Goal: Check status: Check status

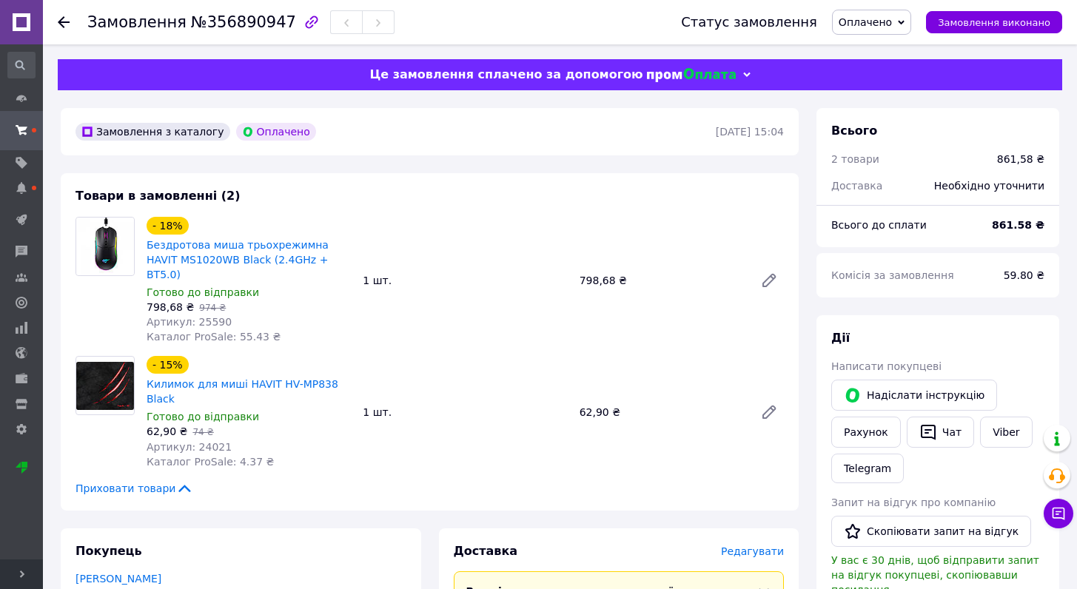
scroll to position [289, 0]
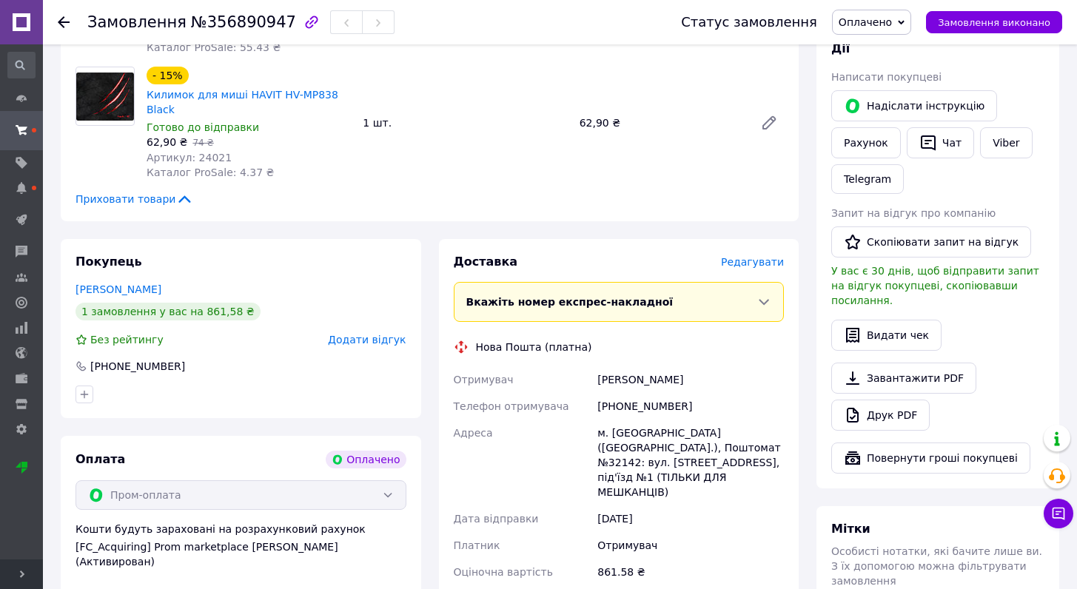
click at [626, 420] on div "м. Київ (Київська обл.), Поштомат №32142: вул. Бориспільська, 27а, під'їзд №1 (…" at bounding box center [690, 463] width 192 height 86
copy div "Київ"
click at [624, 433] on div "м. Київ (Київська обл.), Поштомат №32142: вул. Бориспільська, 27а, під'їзд №1 (…" at bounding box center [690, 463] width 192 height 86
click at [624, 432] on div "м. Київ (Київська обл.), Поштомат №32142: вул. Бориспільська, 27а, під'їзд №1 (…" at bounding box center [690, 463] width 192 height 86
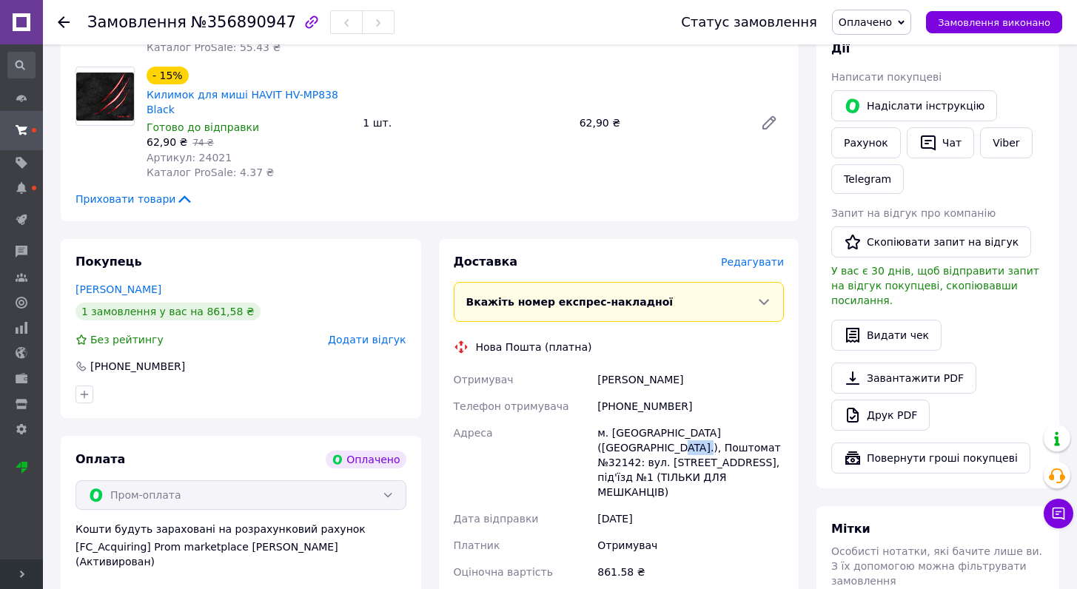
copy div "32142"
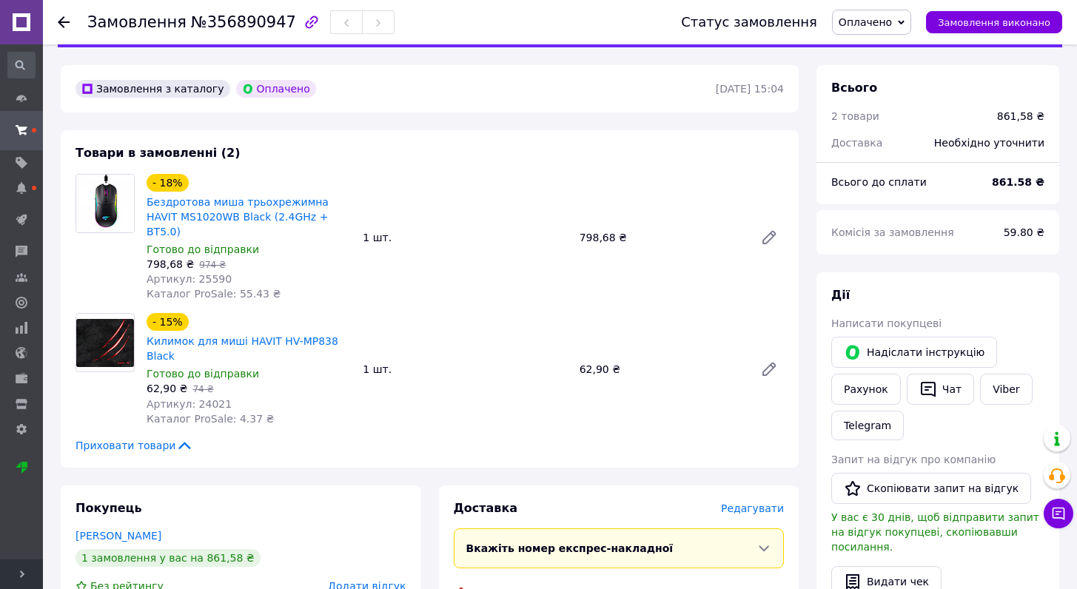
scroll to position [0, 0]
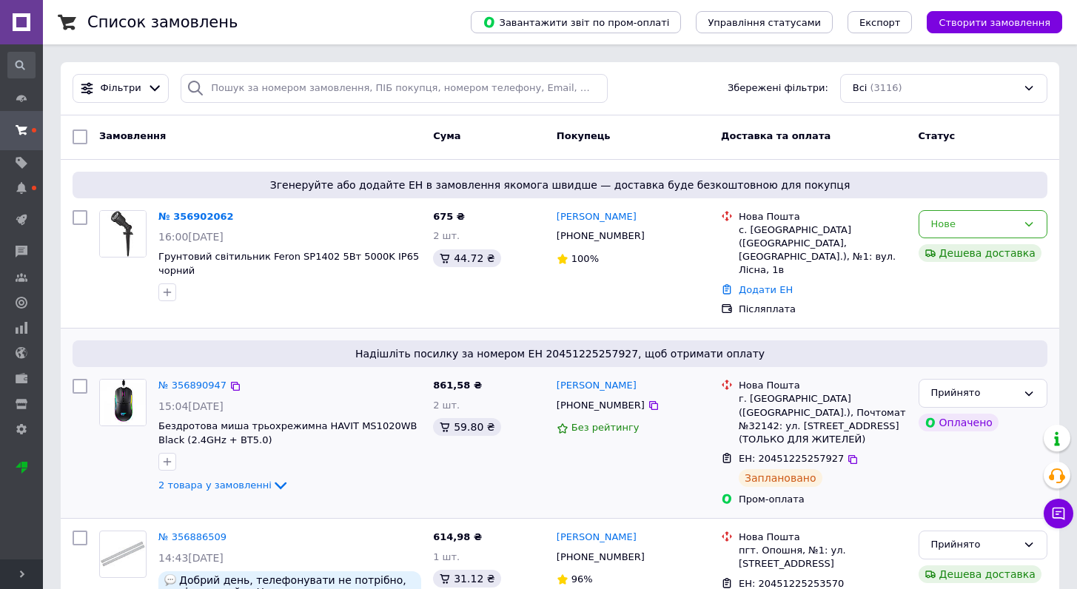
scroll to position [309, 0]
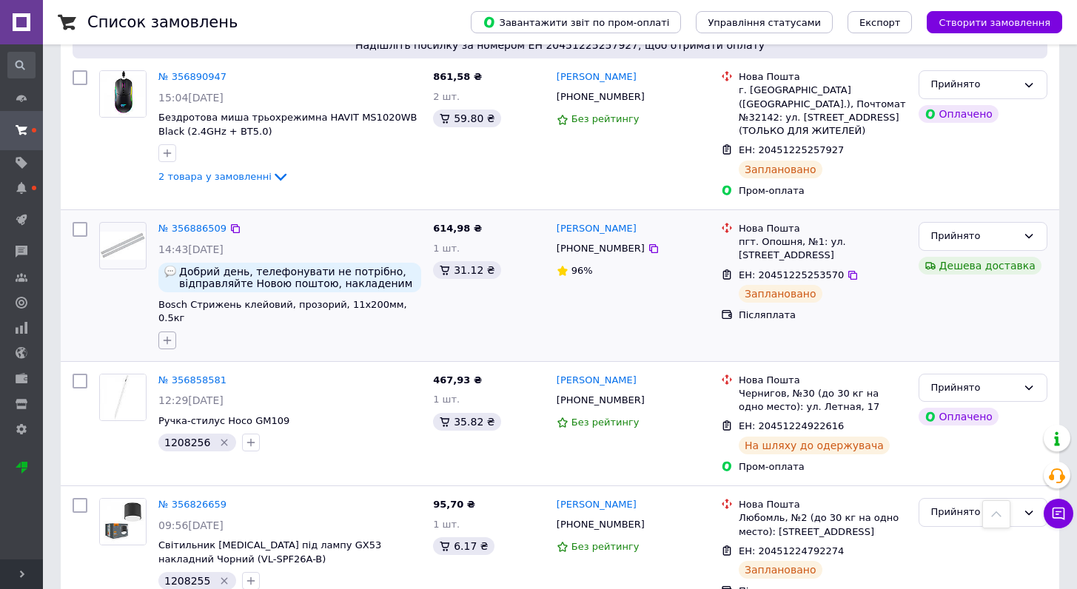
click at [170, 334] on icon "button" at bounding box center [167, 340] width 12 height 12
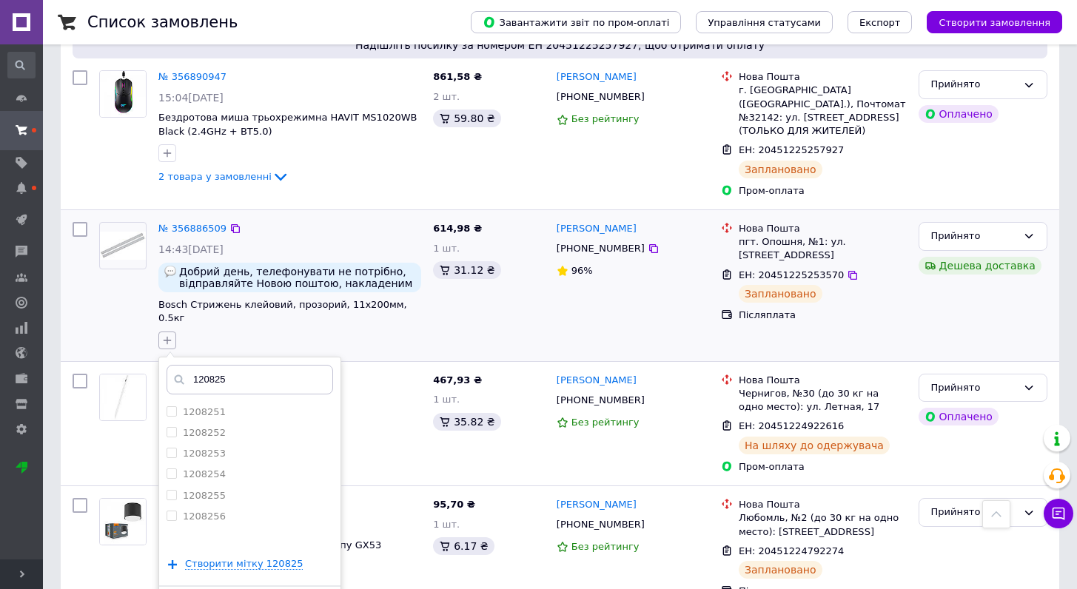
type input "1208257"
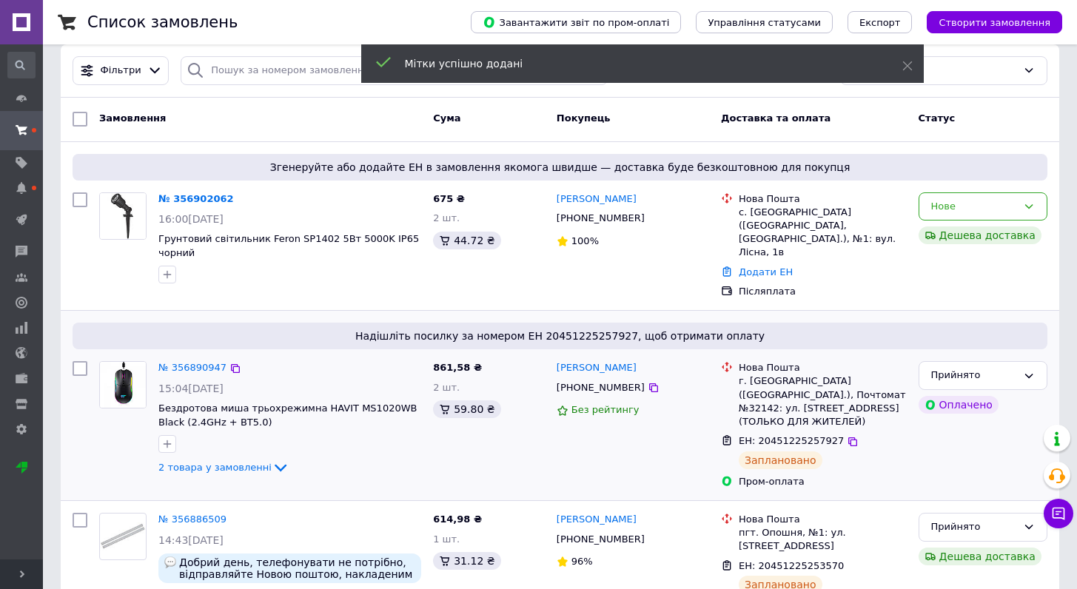
scroll to position [27, 0]
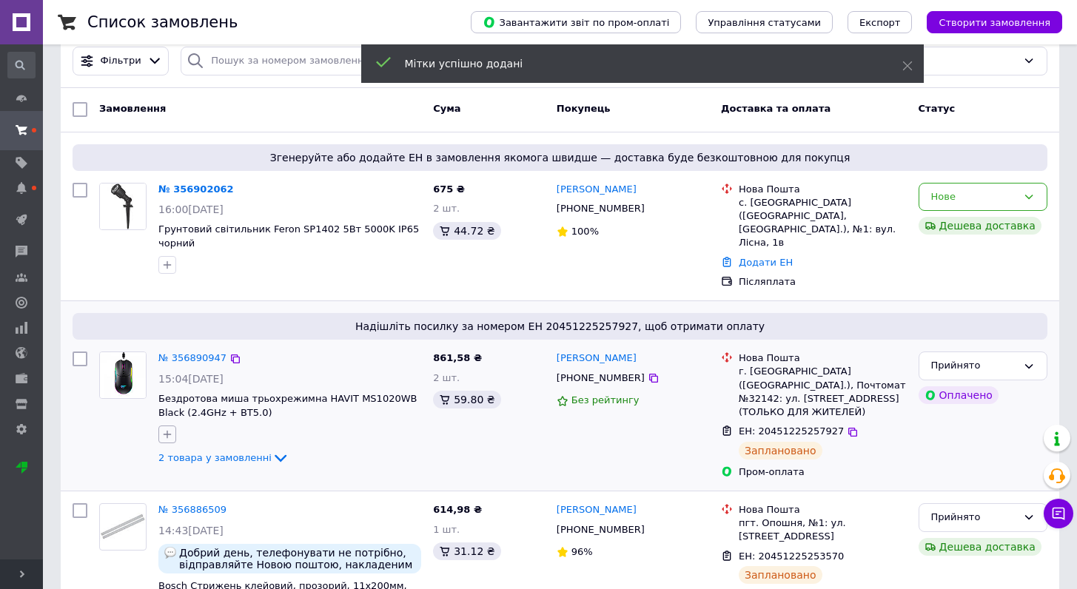
click at [161, 427] on button "button" at bounding box center [167, 434] width 18 height 18
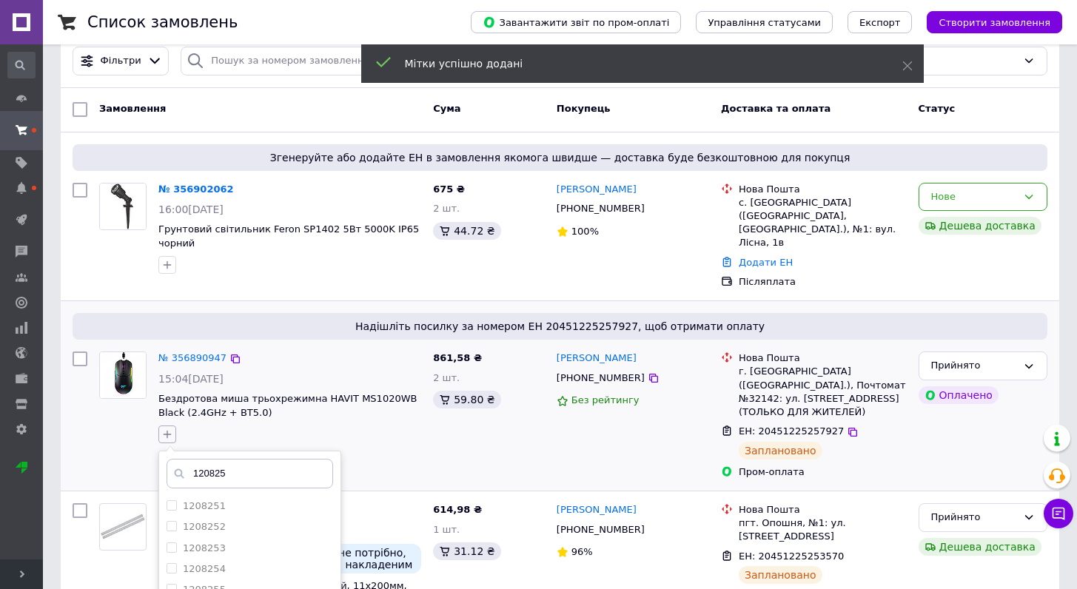
type input "1208257"
checkbox input "false"
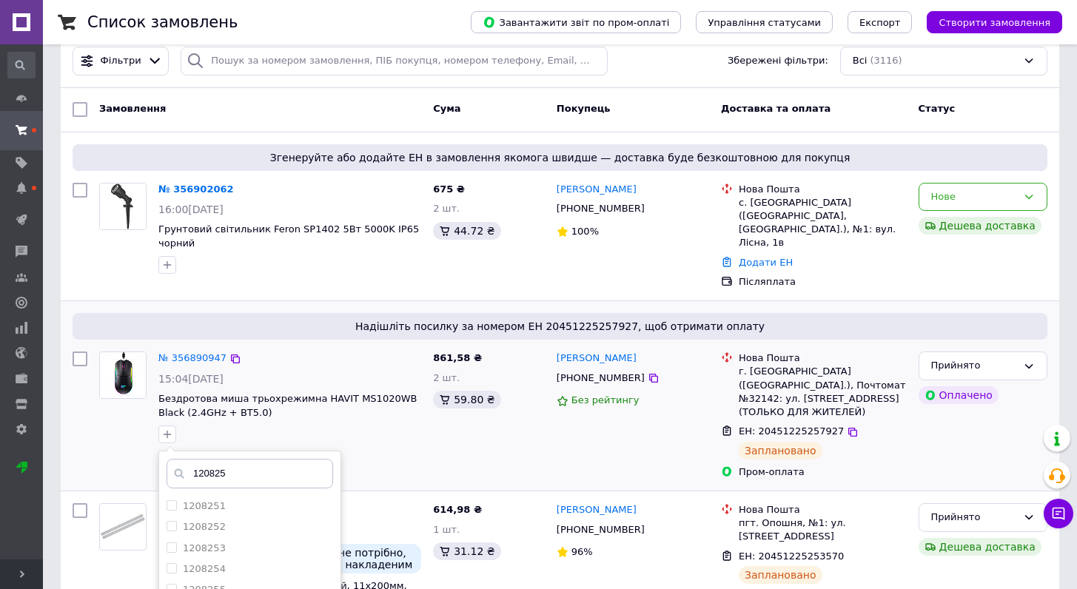
type input "1208258"
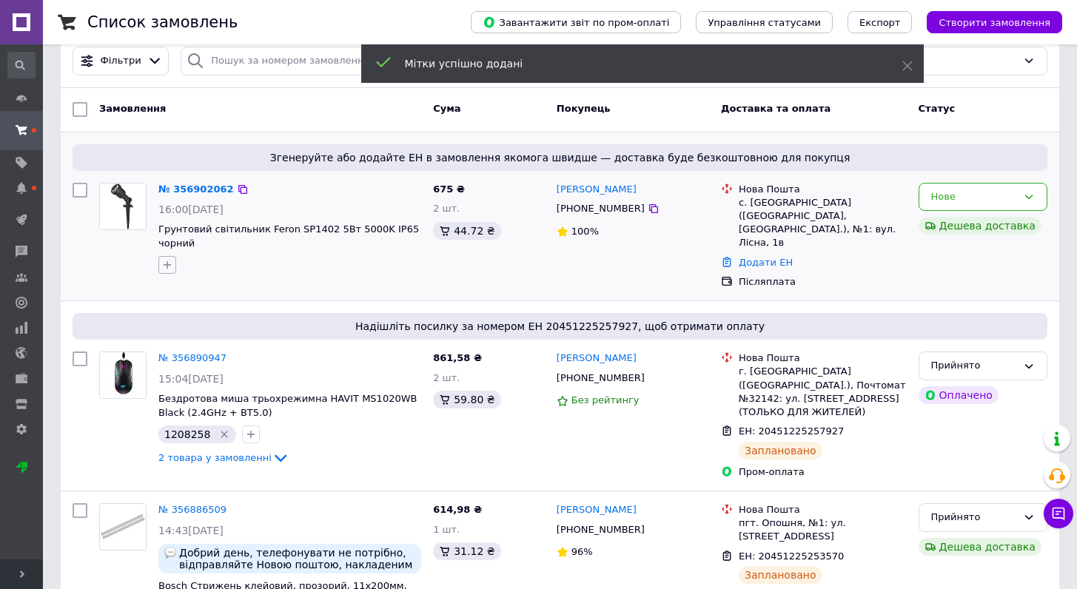
click at [170, 270] on icon "button" at bounding box center [167, 265] width 12 height 12
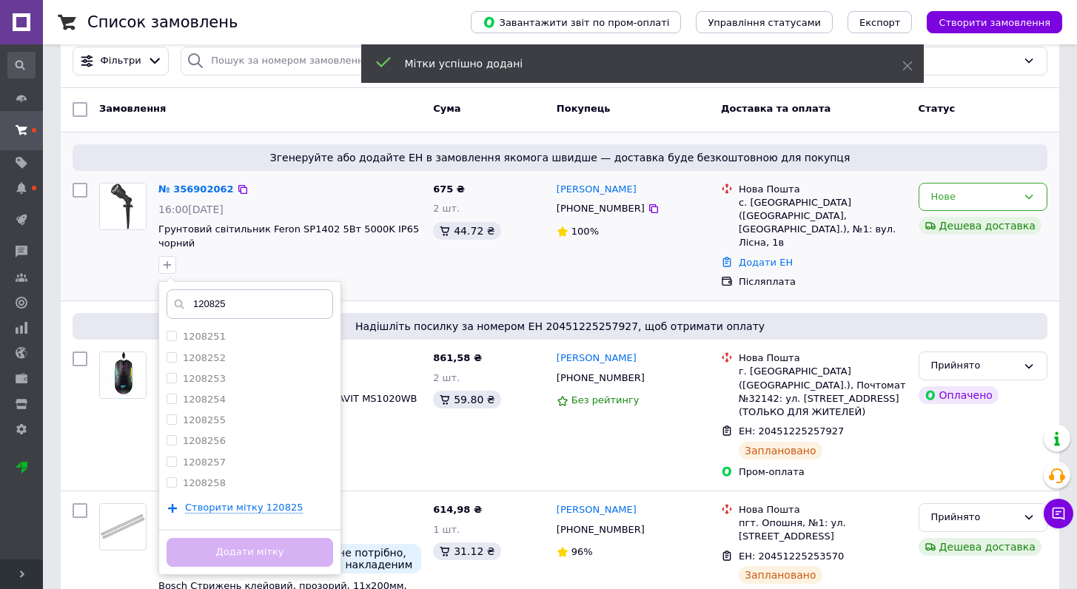
type input "1208259"
